Goal: Obtain resource: Obtain resource

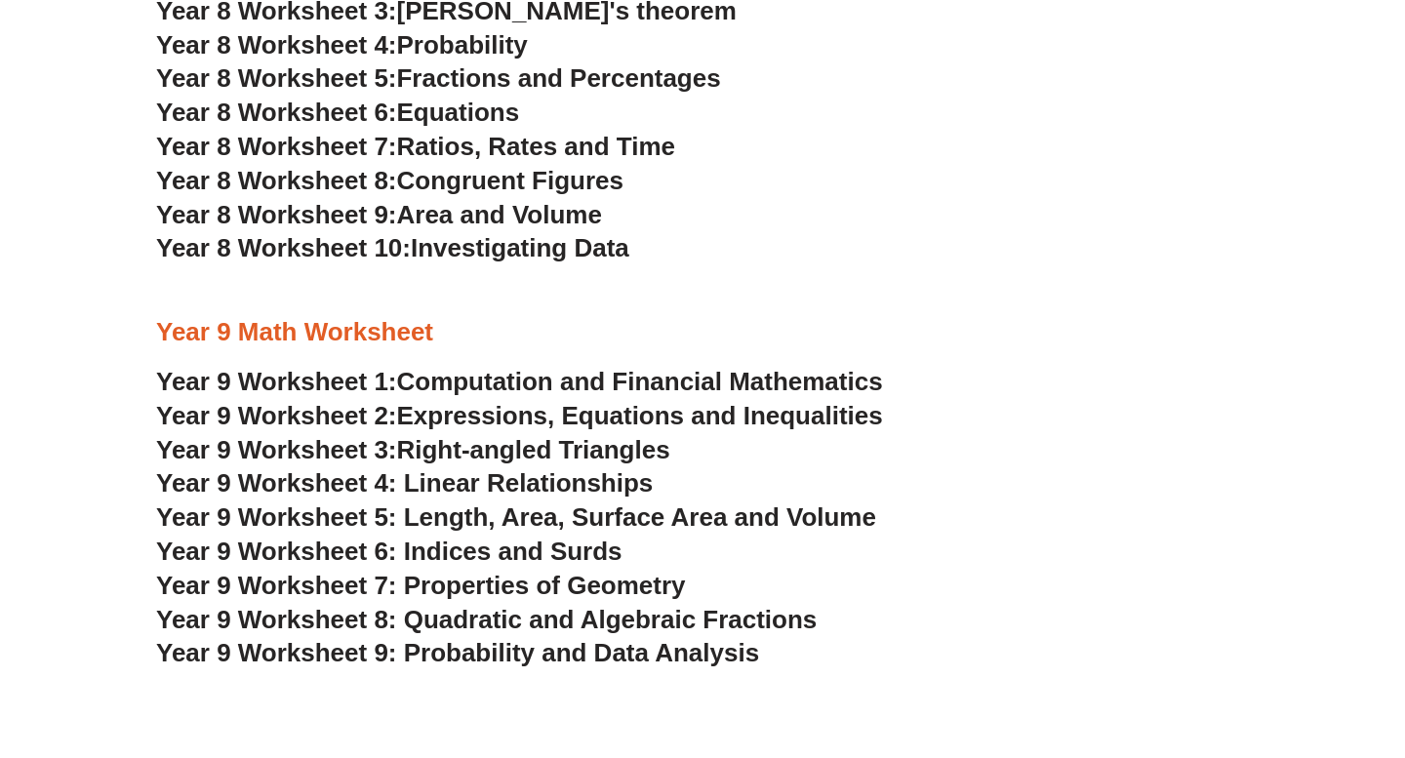
scroll to position [5414, 0]
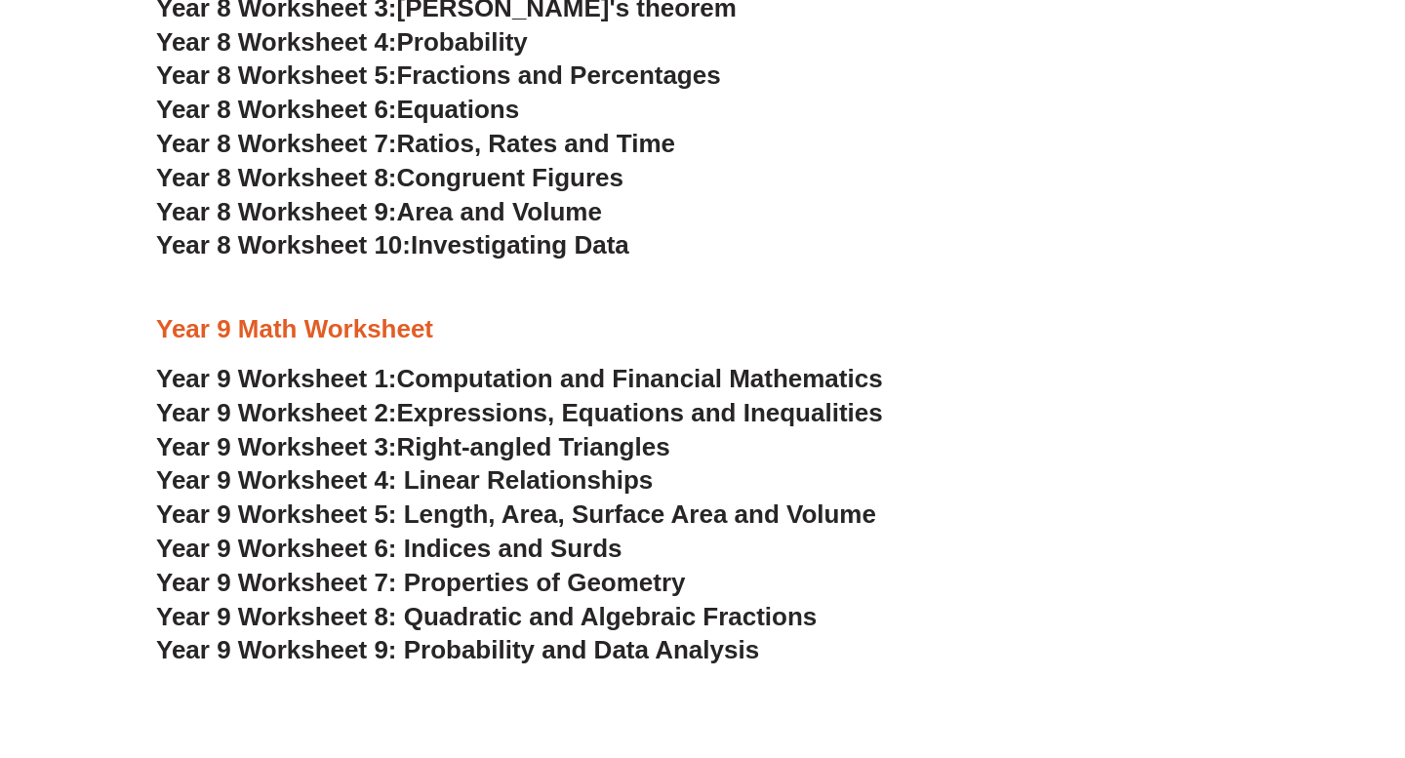
click at [470, 550] on span "Year 9 Worksheet 6: Indices and Surds" at bounding box center [389, 548] width 466 height 29
click at [510, 612] on span "Year 9 Worksheet 8: Quadratic and Algebraic Fractions" at bounding box center [486, 616] width 661 height 29
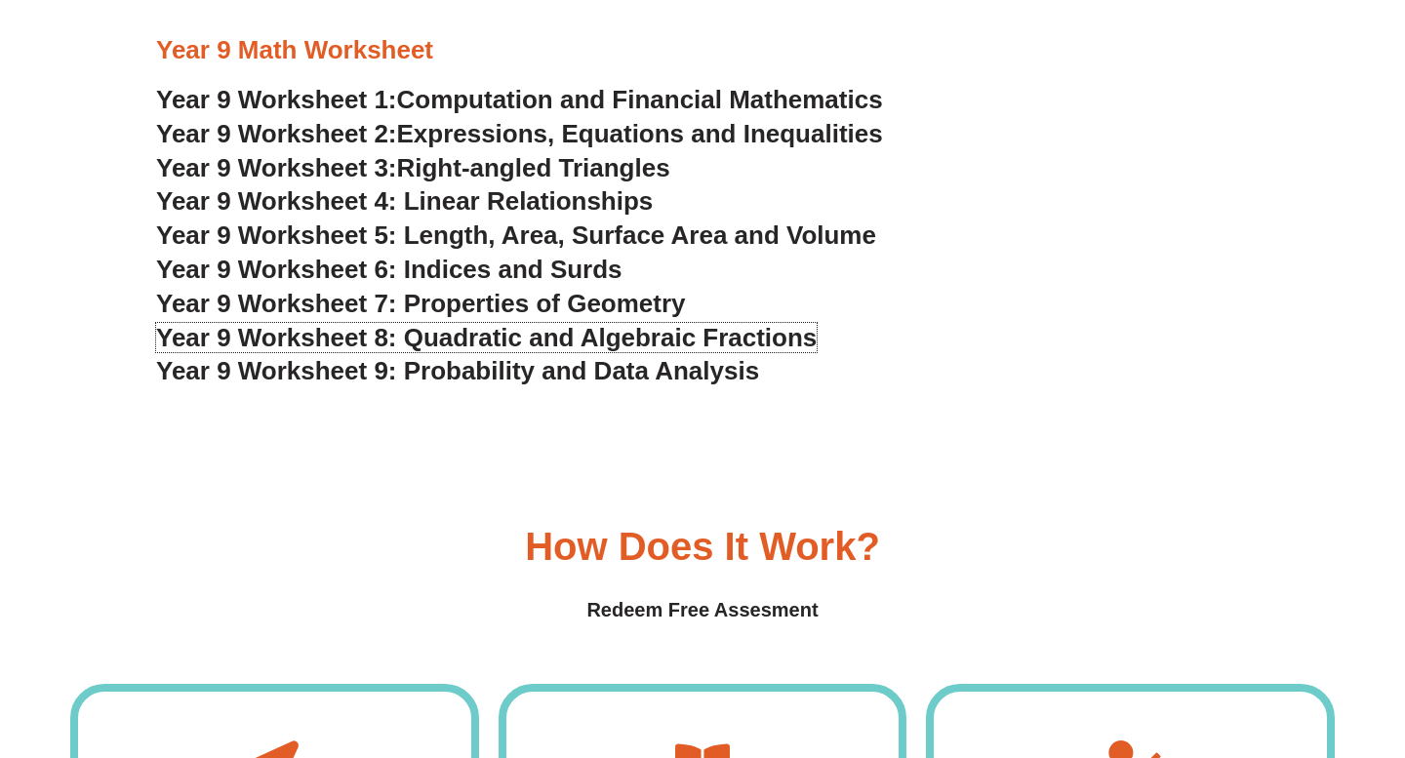
scroll to position [5604, 0]
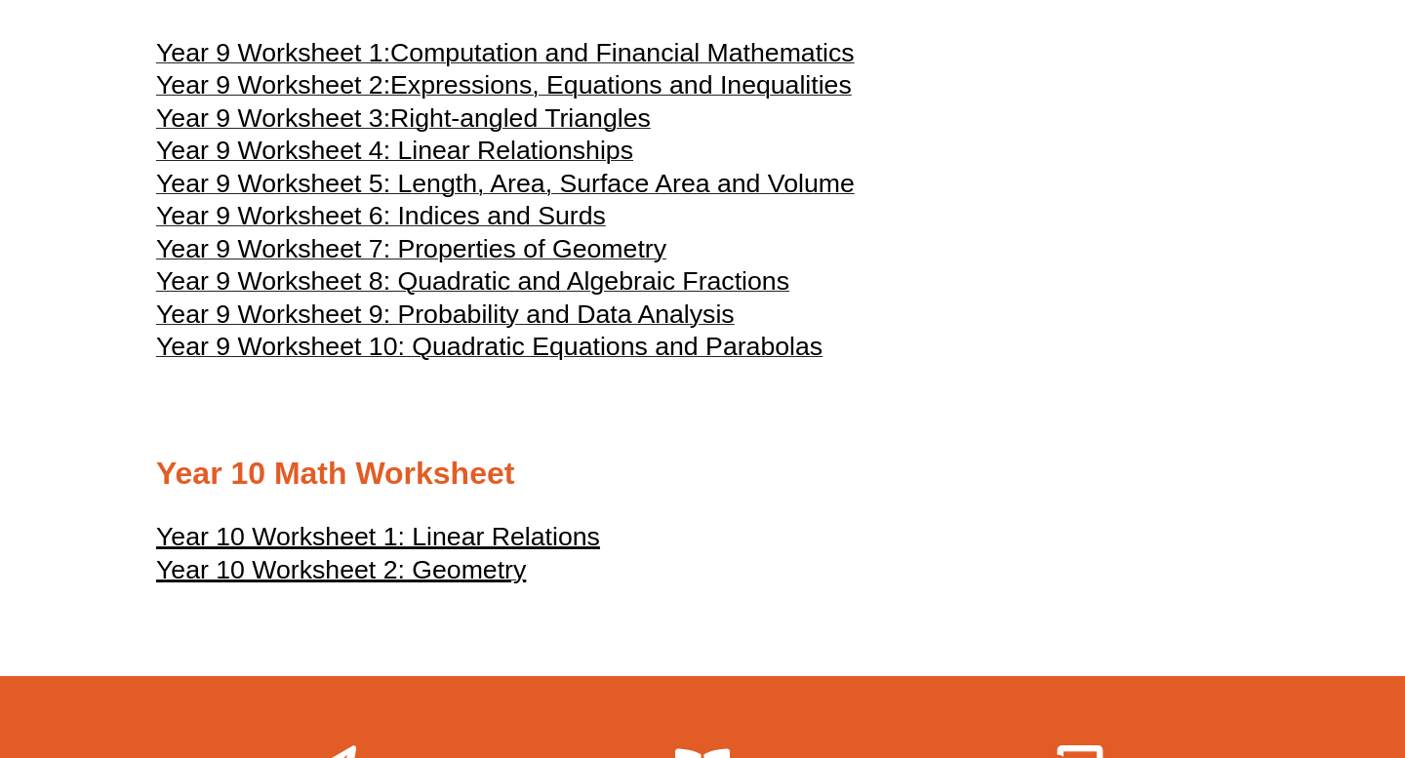
scroll to position [5679, 0]
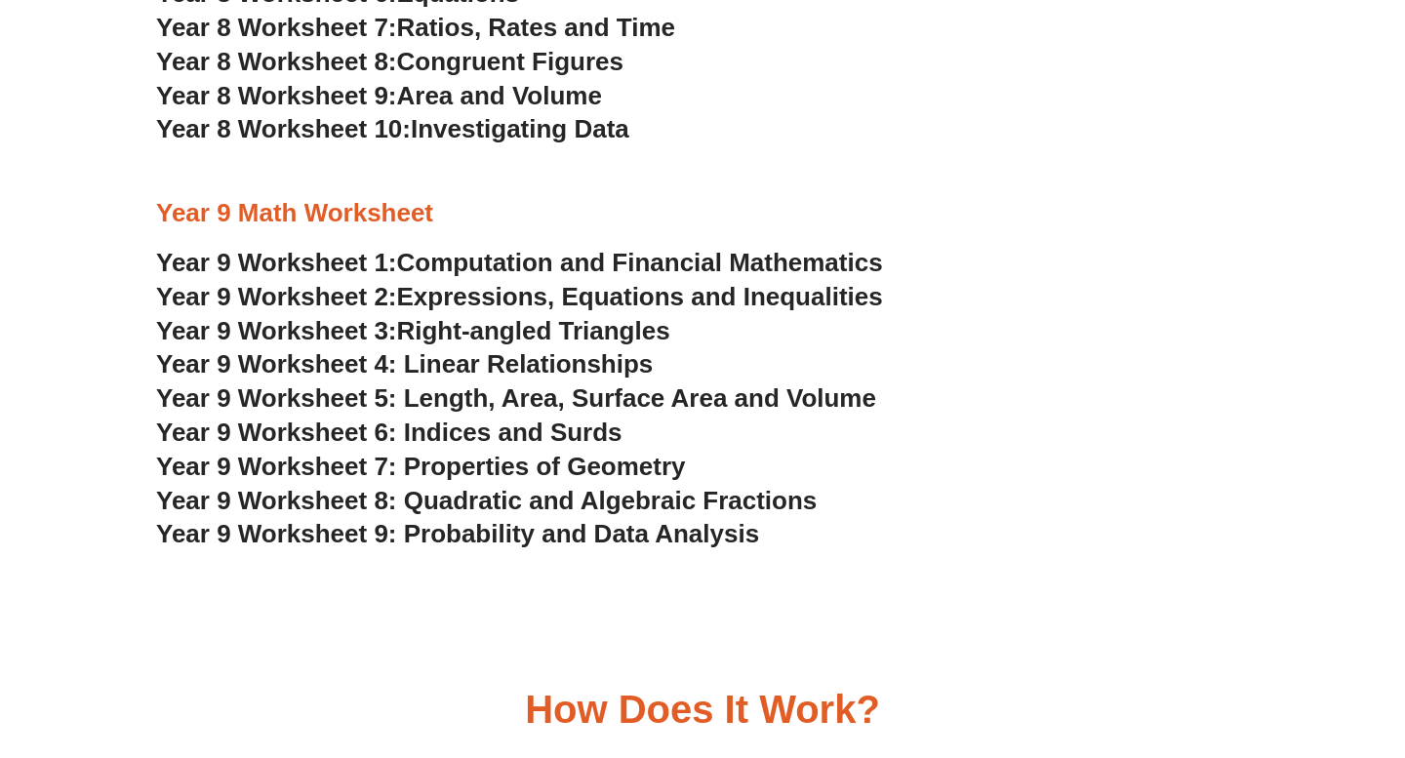
scroll to position [5532, 0]
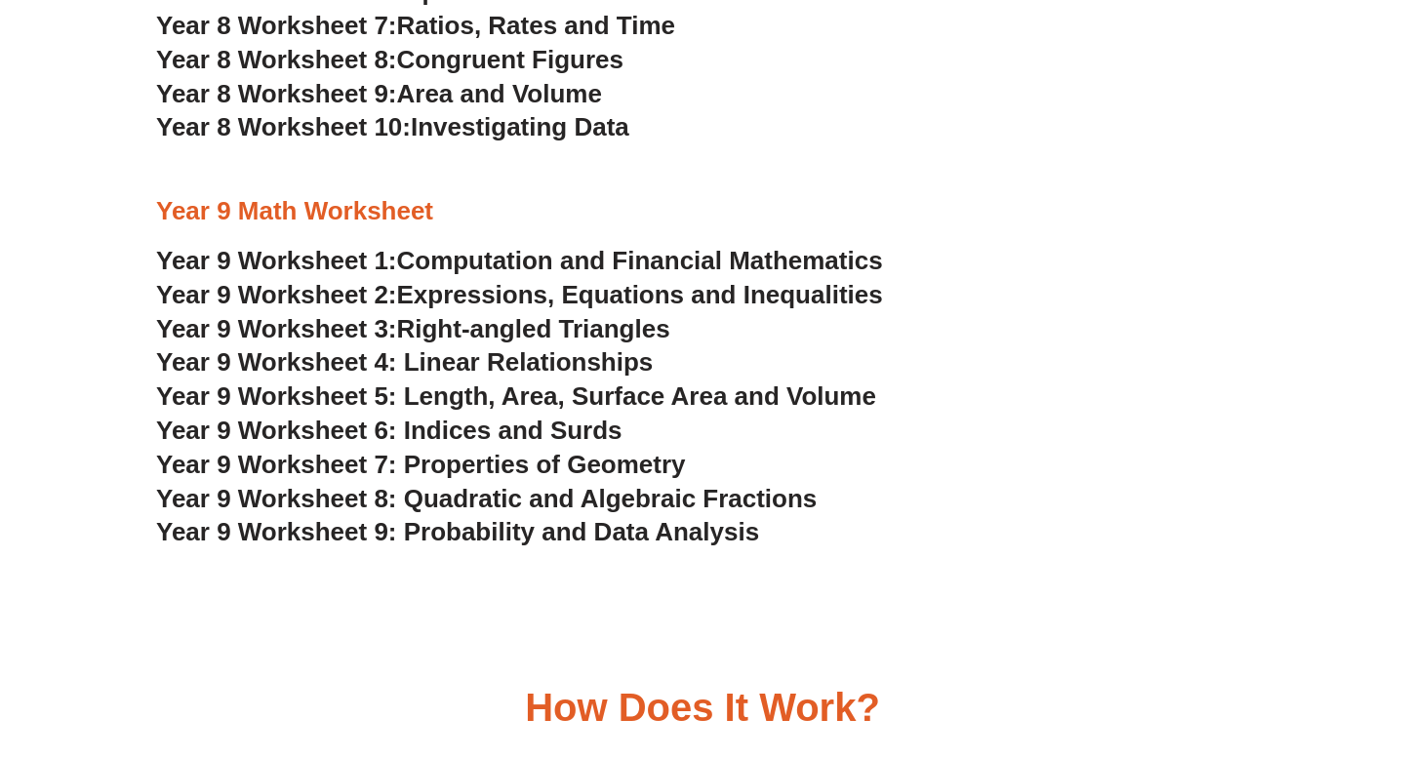
click at [496, 504] on span "Year 9 Worksheet 8: Quadratic and Algebraic Fractions" at bounding box center [486, 498] width 661 height 29
click at [465, 257] on span "Computation and Financial Mathematics" at bounding box center [640, 260] width 486 height 29
